Goal: Task Accomplishment & Management: Complete application form

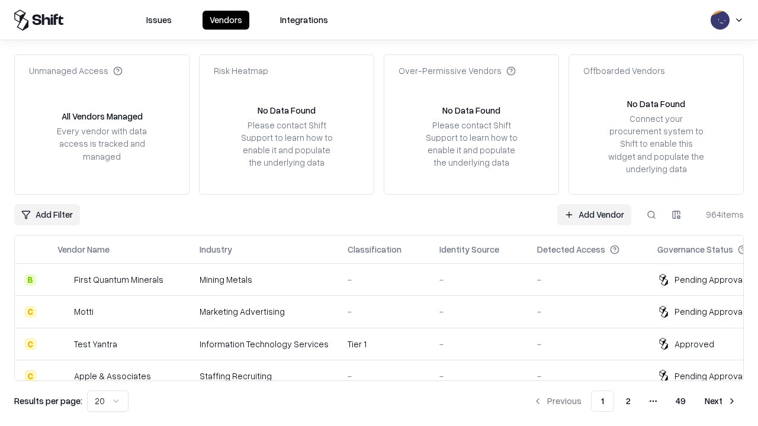
click at [594, 214] on link "Add Vendor" at bounding box center [594, 214] width 74 height 21
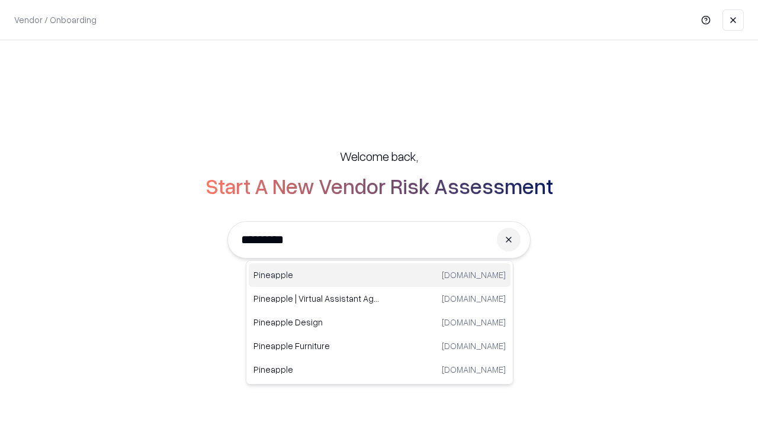
click at [380, 275] on div "Pineapple [DOMAIN_NAME]" at bounding box center [380, 276] width 262 height 24
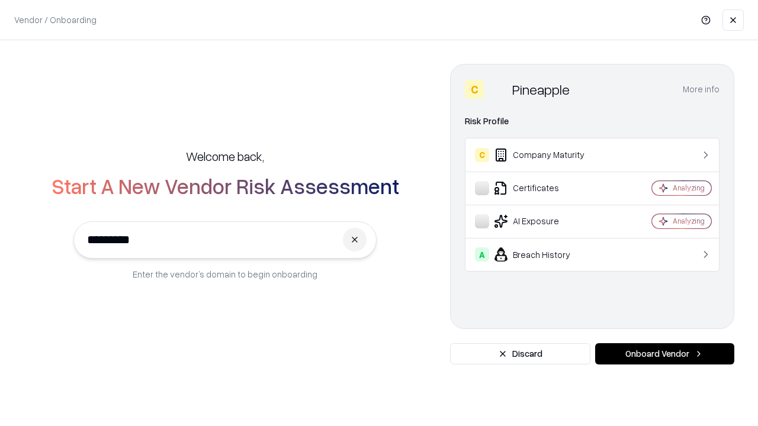
type input "*********"
click at [664, 354] on button "Onboard Vendor" at bounding box center [664, 353] width 139 height 21
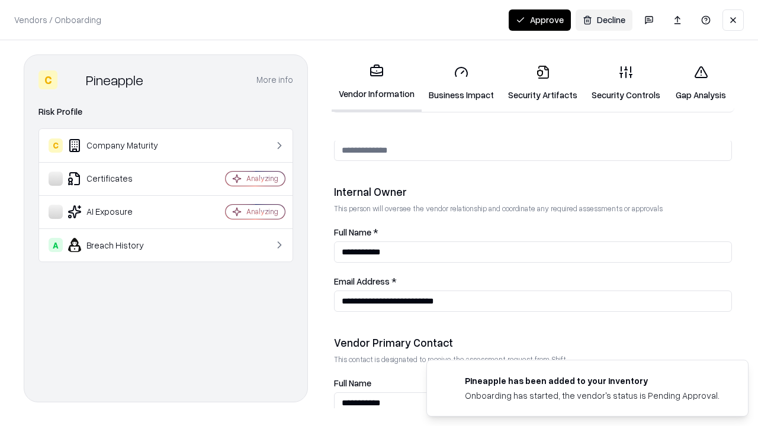
scroll to position [614, 0]
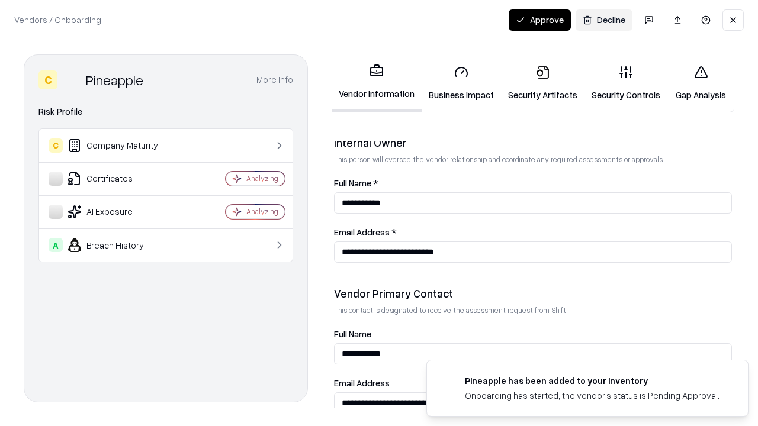
click at [461, 83] on link "Business Impact" at bounding box center [461, 83] width 79 height 55
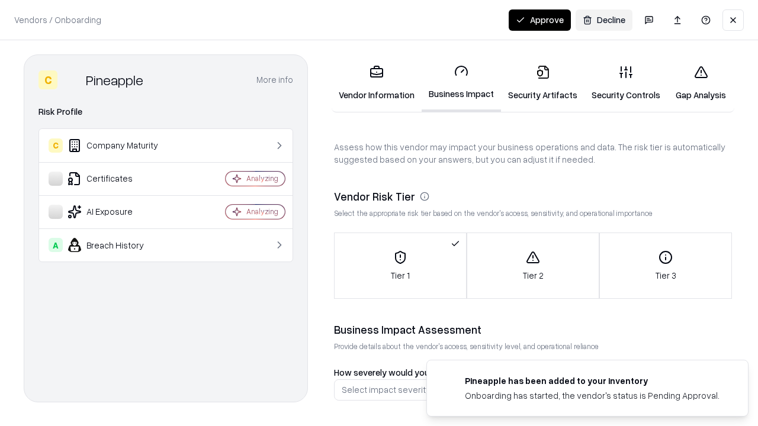
click at [542, 83] on link "Security Artifacts" at bounding box center [543, 83] width 84 height 55
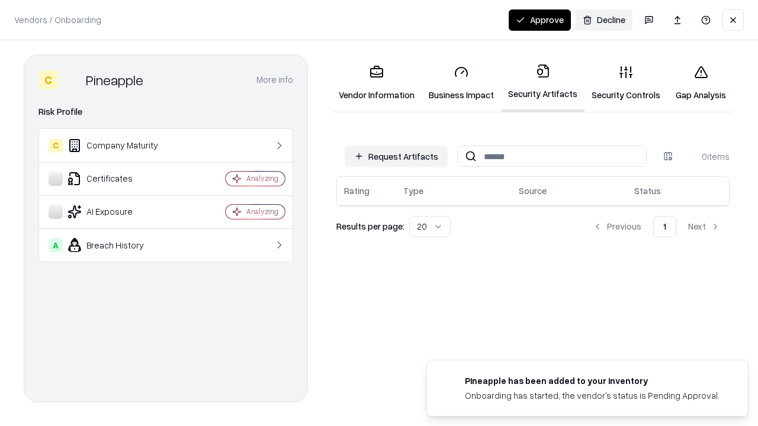
click at [396, 156] on button "Request Artifacts" at bounding box center [396, 156] width 103 height 21
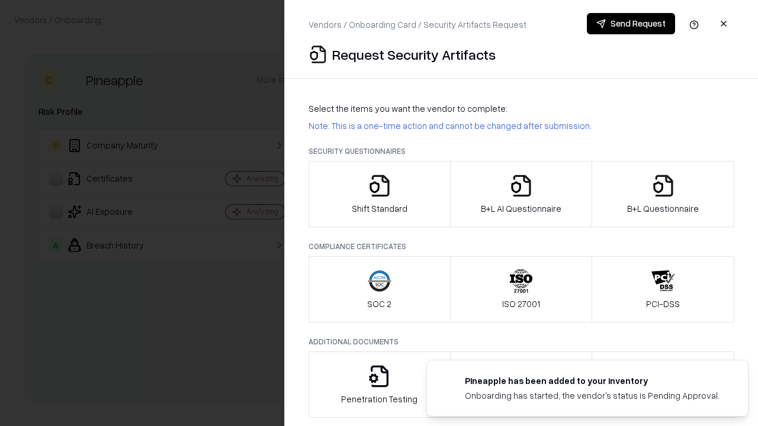
click at [379, 194] on icon "button" at bounding box center [380, 186] width 24 height 24
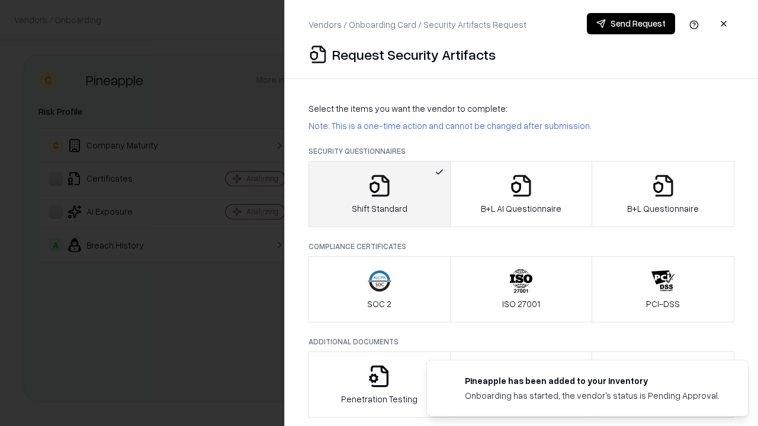
click at [631, 24] on button "Send Request" at bounding box center [631, 23] width 88 height 21
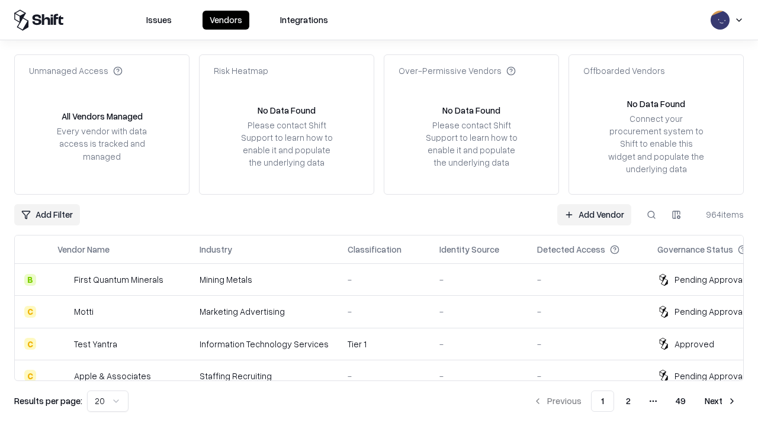
click at [651, 214] on button at bounding box center [651, 214] width 21 height 21
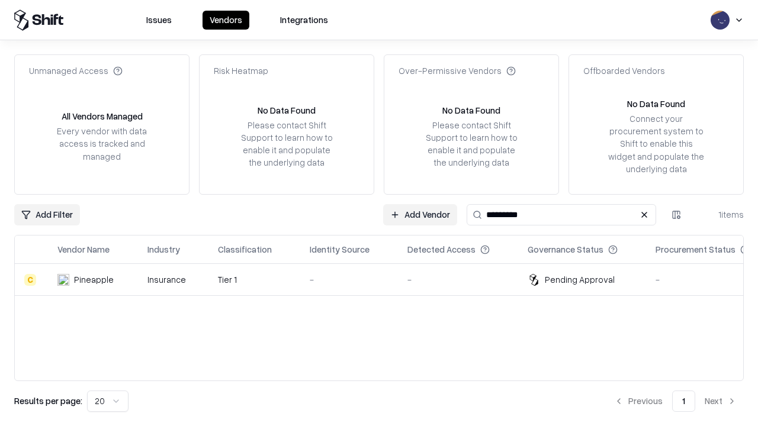
type input "*********"
click at [386, 280] on div "-" at bounding box center [349, 280] width 79 height 12
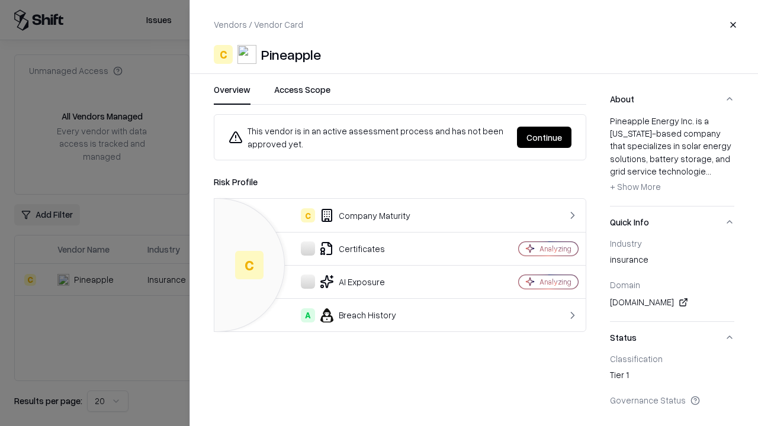
click at [544, 137] on button "Continue" at bounding box center [544, 137] width 54 height 21
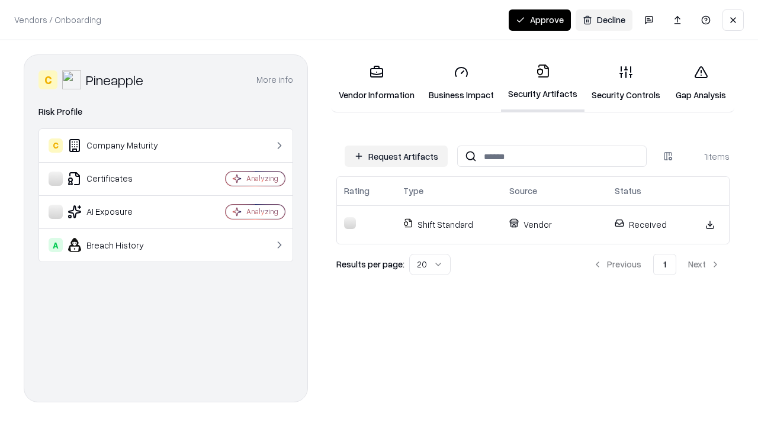
click at [540, 20] on button "Approve" at bounding box center [540, 19] width 62 height 21
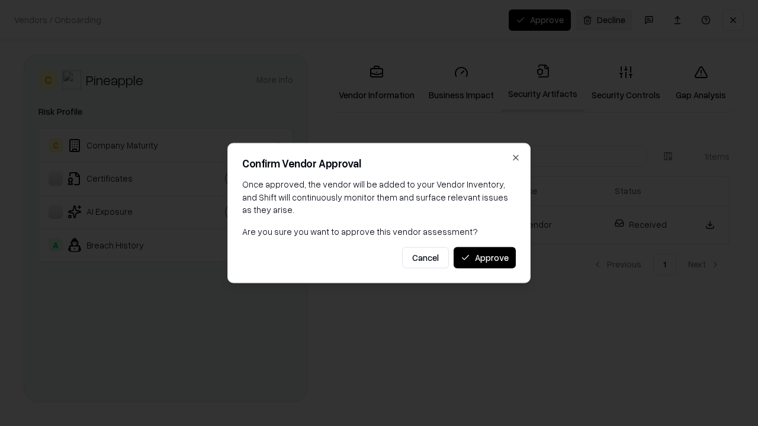
click at [484, 258] on button "Approve" at bounding box center [485, 257] width 62 height 21
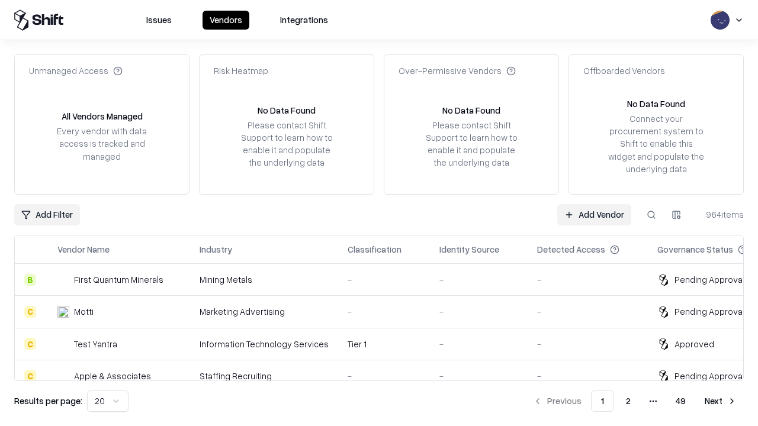
type input "*********"
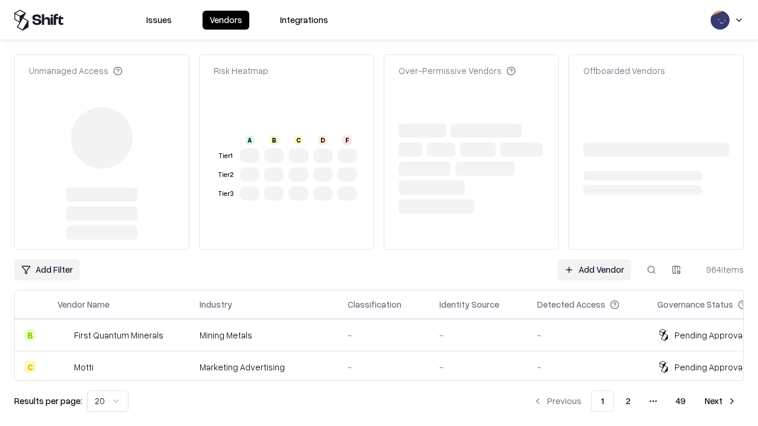
click at [594, 259] on link "Add Vendor" at bounding box center [594, 269] width 74 height 21
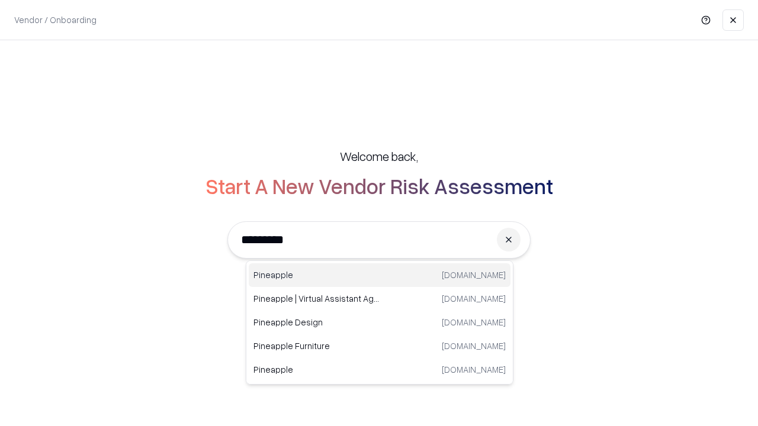
click at [380, 275] on div "Pineapple [DOMAIN_NAME]" at bounding box center [380, 276] width 262 height 24
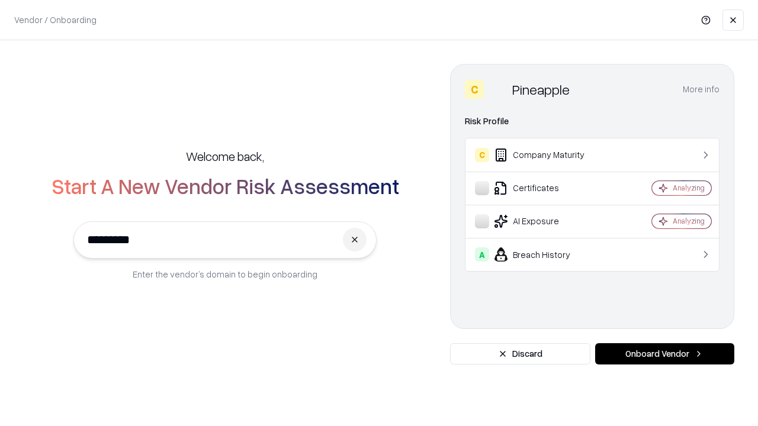
type input "*********"
click at [664, 354] on button "Onboard Vendor" at bounding box center [664, 353] width 139 height 21
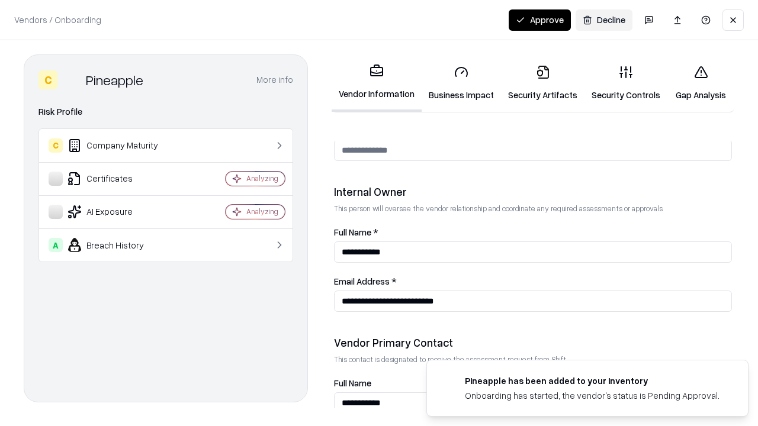
scroll to position [614, 0]
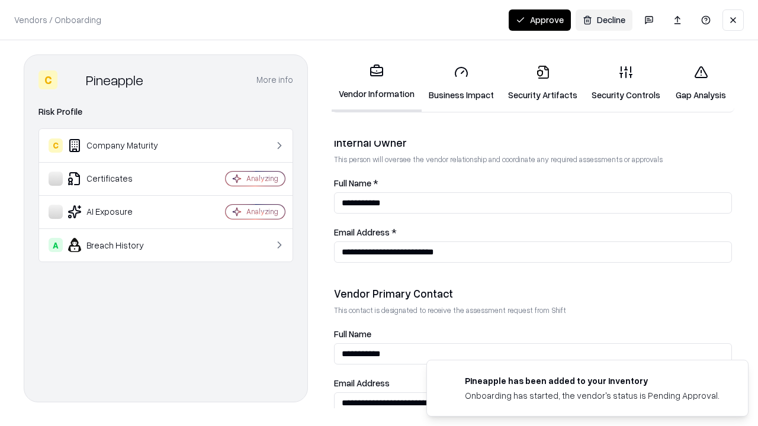
click at [540, 20] on button "Approve" at bounding box center [540, 19] width 62 height 21
